Goal: Task Accomplishment & Management: Use online tool/utility

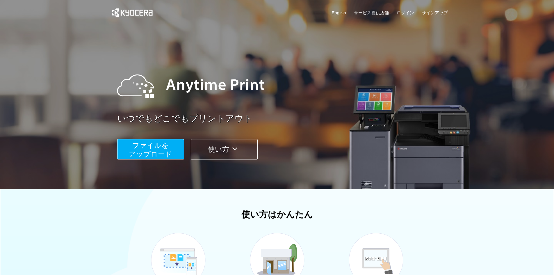
click at [154, 154] on span "ファイルを ​​アップロード" at bounding box center [150, 149] width 43 height 17
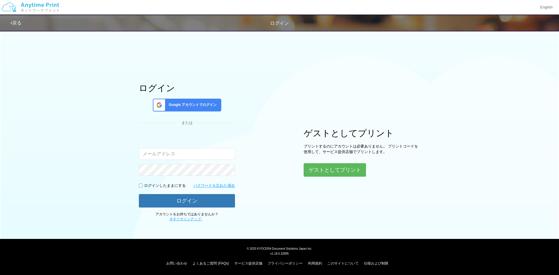
click at [198, 107] on span "Google アカウントでログイン" at bounding box center [191, 104] width 50 height 5
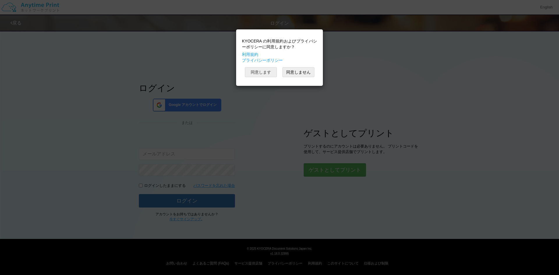
click at [272, 67] on button "同意します" at bounding box center [261, 72] width 32 height 10
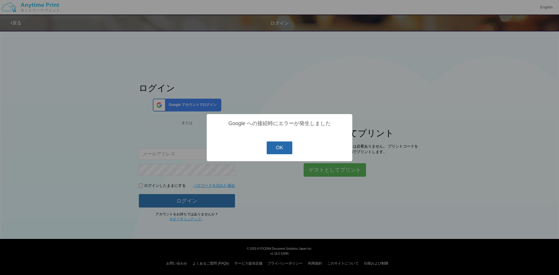
click at [279, 147] on button "OK" at bounding box center [279, 147] width 26 height 13
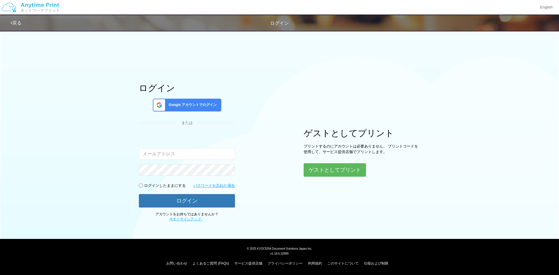
click at [207, 102] on span "Google アカウントでログイン" at bounding box center [191, 104] width 50 height 5
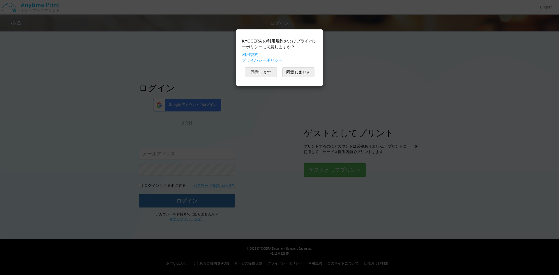
click at [269, 70] on button "同意します" at bounding box center [261, 72] width 32 height 10
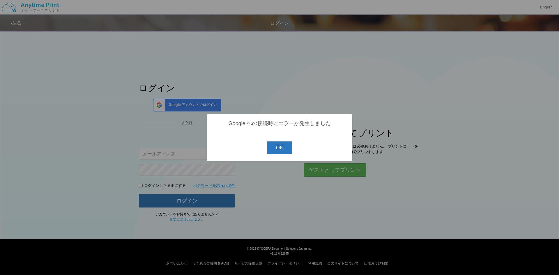
click at [269, 145] on button "OK" at bounding box center [279, 147] width 26 height 13
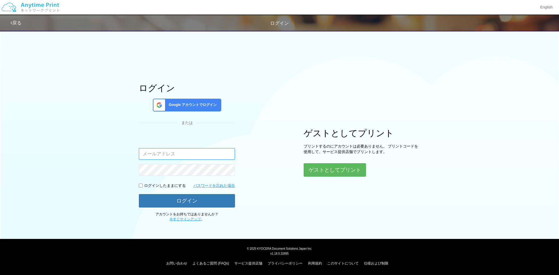
click at [204, 157] on input "email" at bounding box center [187, 154] width 96 height 12
click at [204, 156] on input "email" at bounding box center [187, 154] width 96 height 12
click at [331, 173] on button "ゲストとしてプリント" at bounding box center [334, 169] width 62 height 13
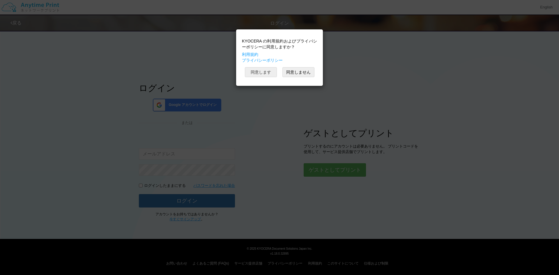
click at [267, 70] on button "同意します" at bounding box center [261, 72] width 32 height 10
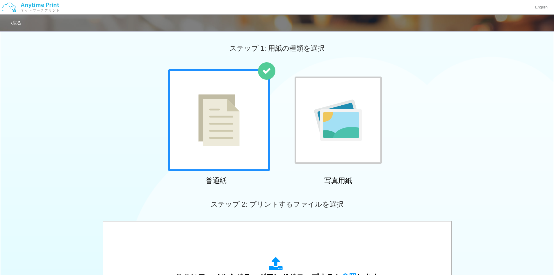
click at [241, 145] on div at bounding box center [219, 120] width 102 height 102
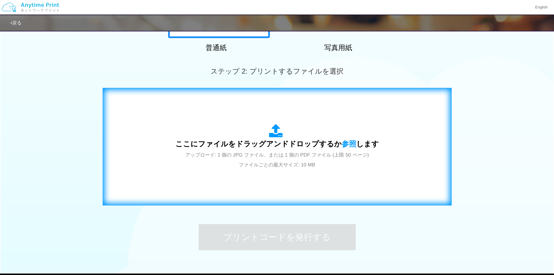
scroll to position [145, 0]
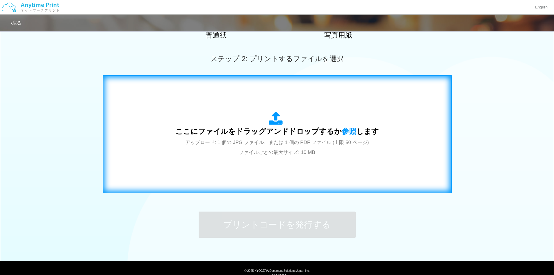
click at [241, 143] on span "アップロード: 1 個の JPG ファイル、または 1 個の PDF ファイル (上限 50 ページ) ファイルごとの最大サイズ: 10 MB" at bounding box center [277, 147] width 184 height 15
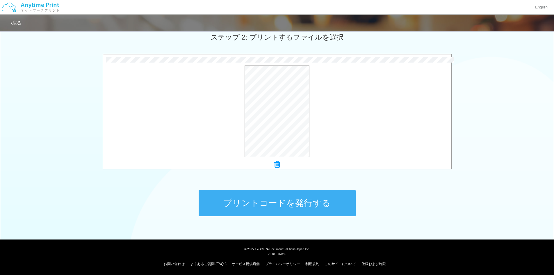
scroll to position [168, 0]
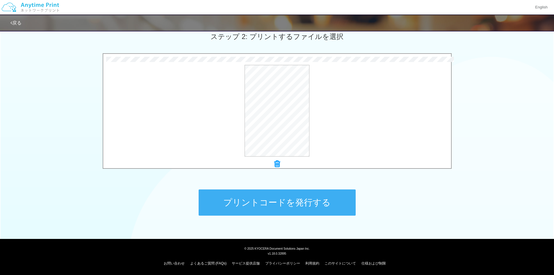
click at [260, 202] on button "プリントコードを発行する" at bounding box center [277, 202] width 157 height 26
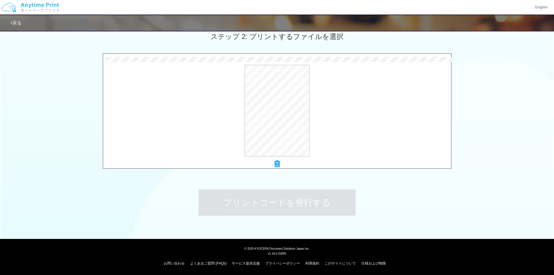
scroll to position [0, 0]
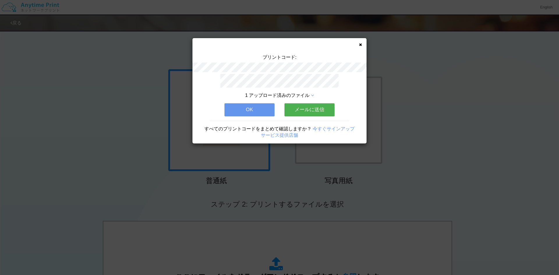
click at [241, 104] on button "OK" at bounding box center [249, 109] width 50 height 13
